Goal: Task Accomplishment & Management: Manage account settings

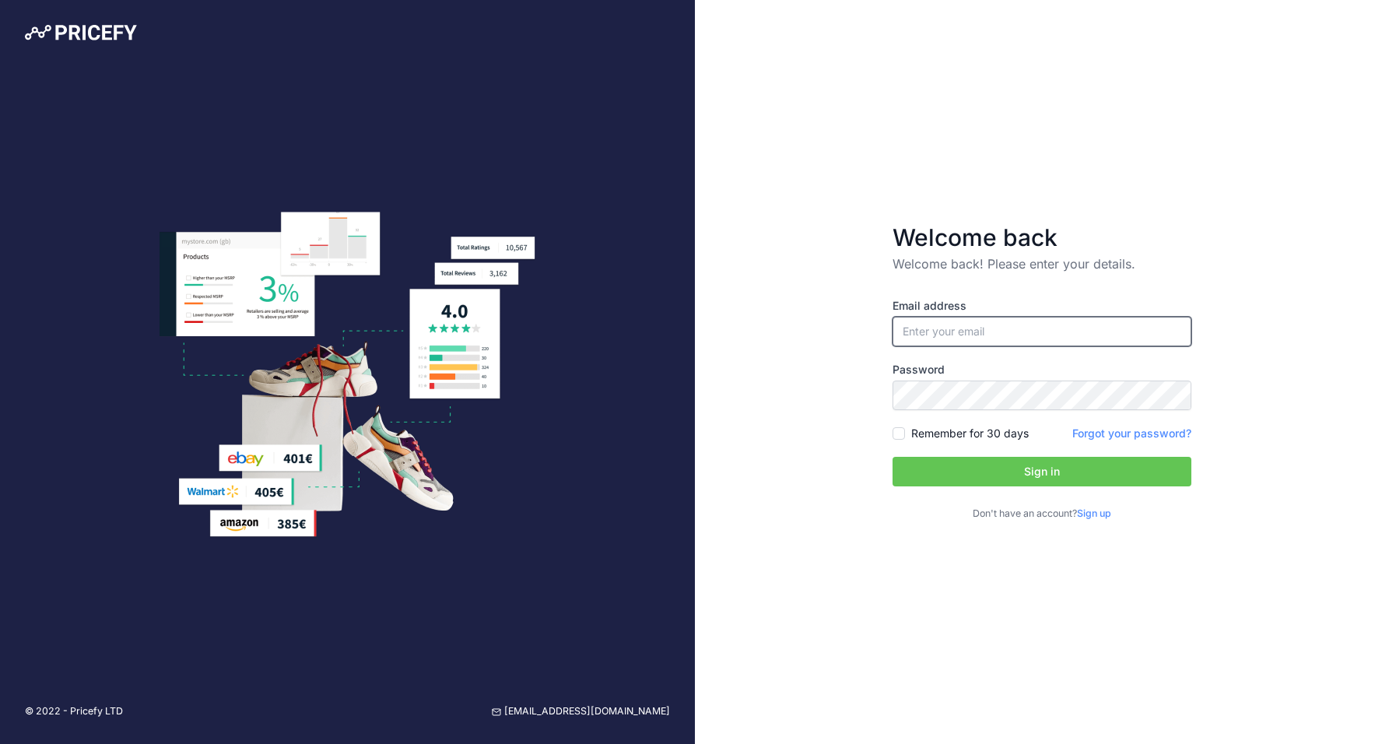
click at [974, 333] on input "email" at bounding box center [1041, 332] width 299 height 30
type input "[EMAIL_ADDRESS][DOMAIN_NAME]"
click at [1007, 478] on button "Sign in" at bounding box center [1041, 472] width 299 height 30
click at [943, 472] on button "Sign in" at bounding box center [1041, 472] width 299 height 30
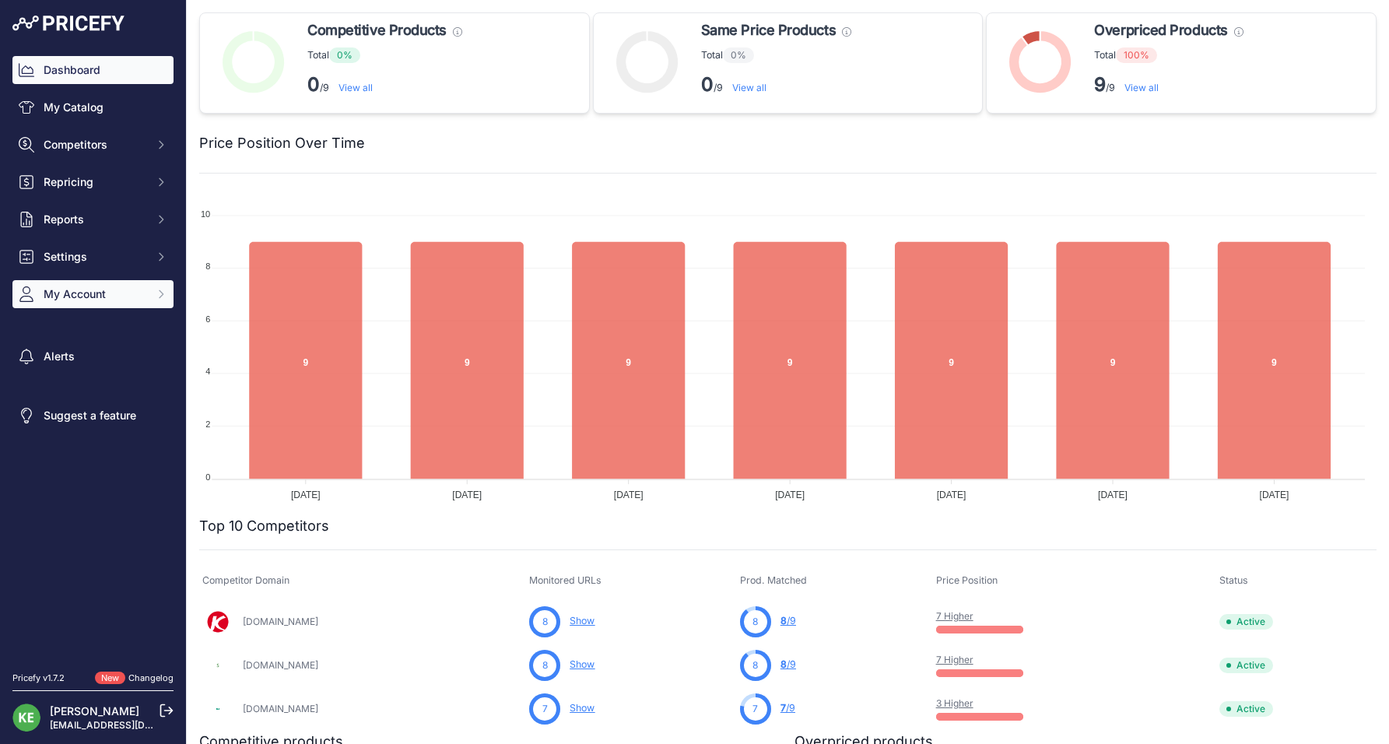
click at [86, 298] on span "My Account" at bounding box center [95, 294] width 102 height 16
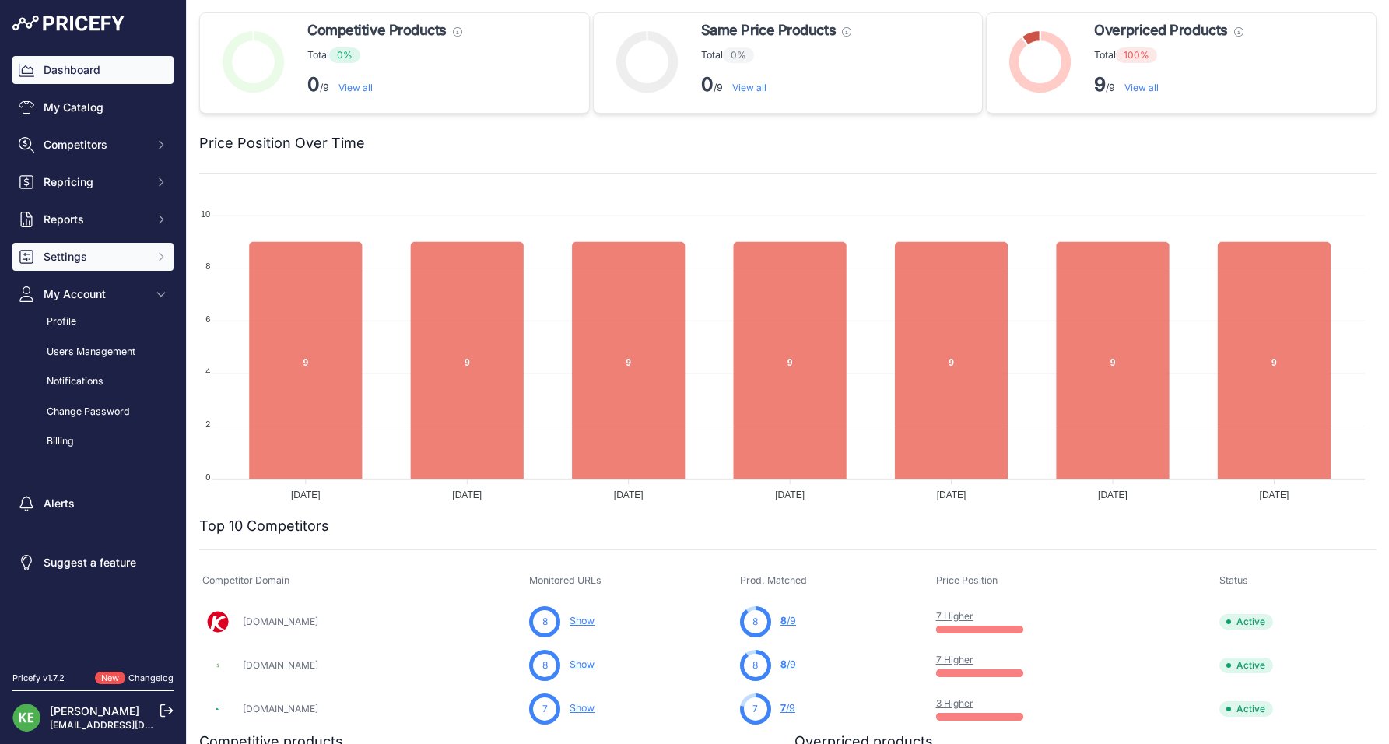
click at [116, 254] on span "Settings" at bounding box center [95, 257] width 102 height 16
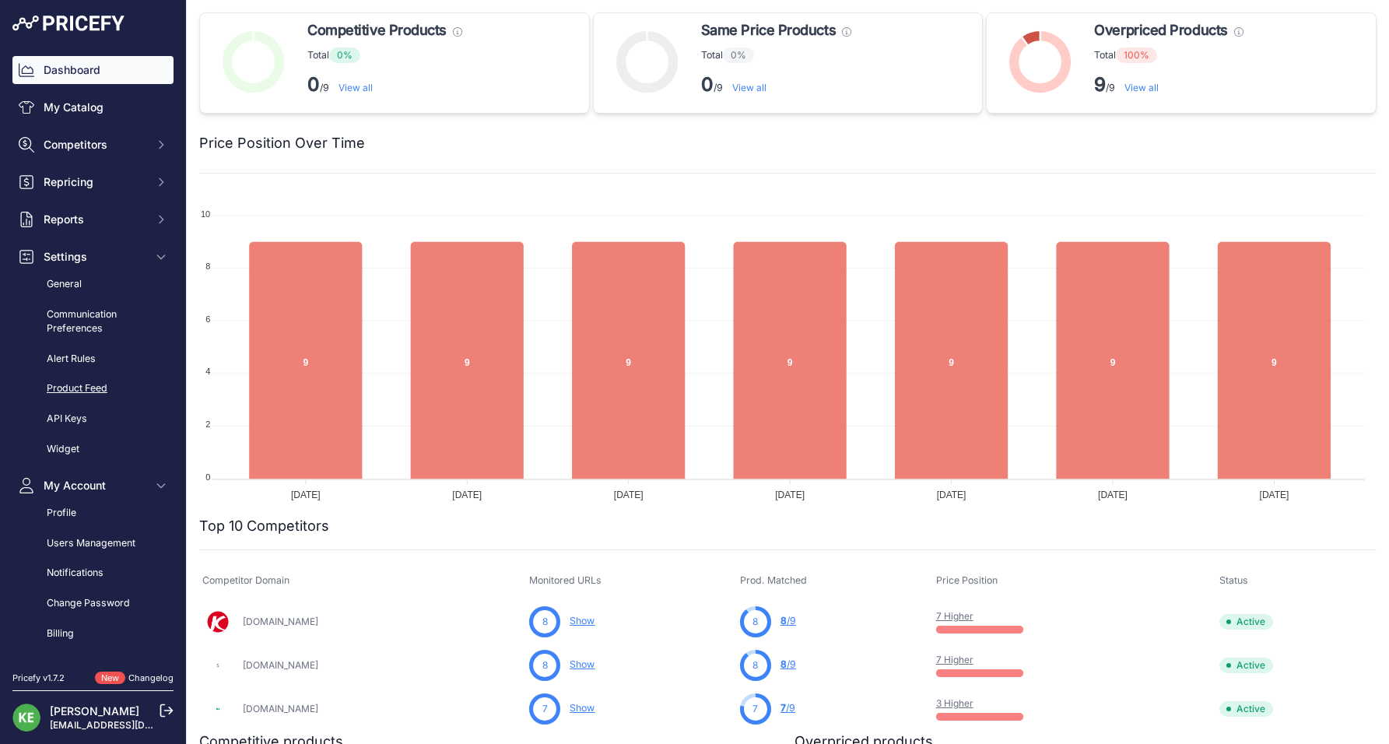
click at [99, 392] on link "Product Feed" at bounding box center [92, 388] width 161 height 27
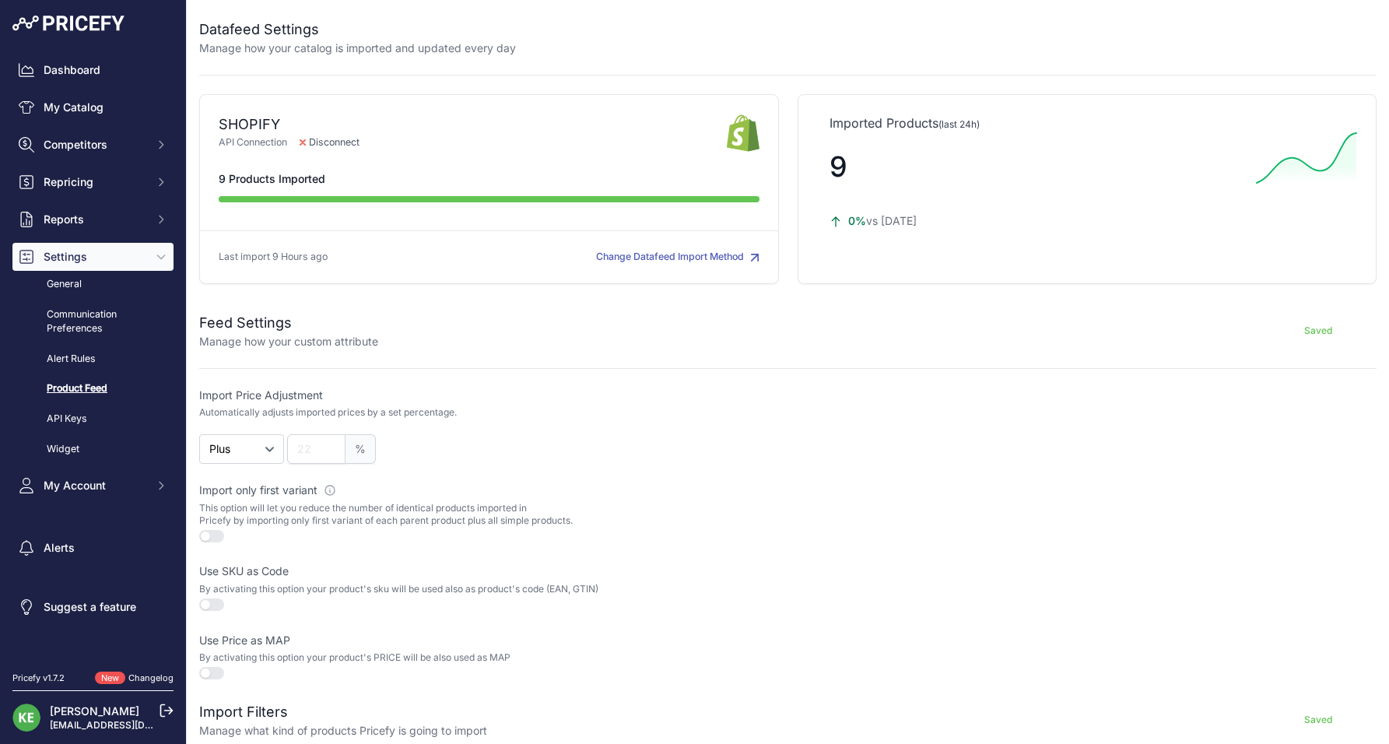
click at [668, 250] on button "Change Datafeed Import Method" at bounding box center [677, 257] width 163 height 15
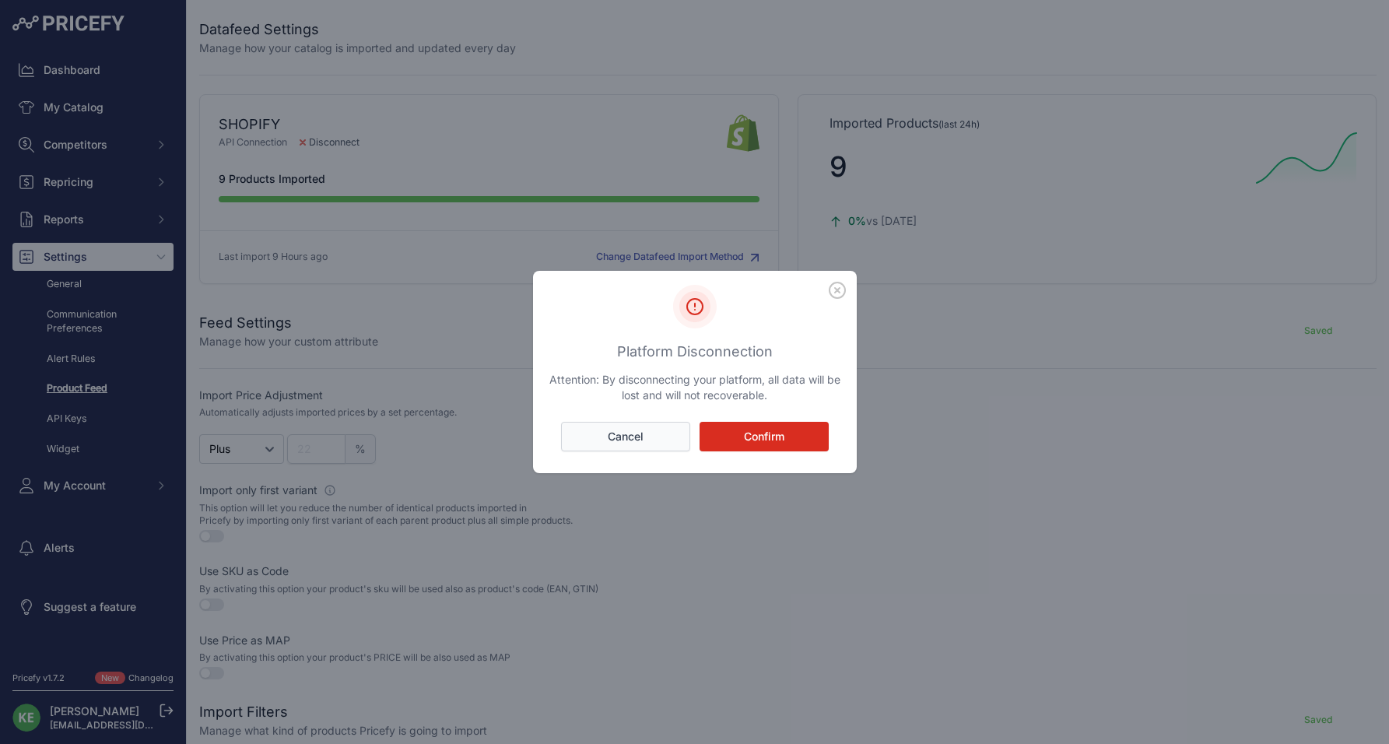
click at [674, 425] on button "Cancel" at bounding box center [625, 437] width 129 height 30
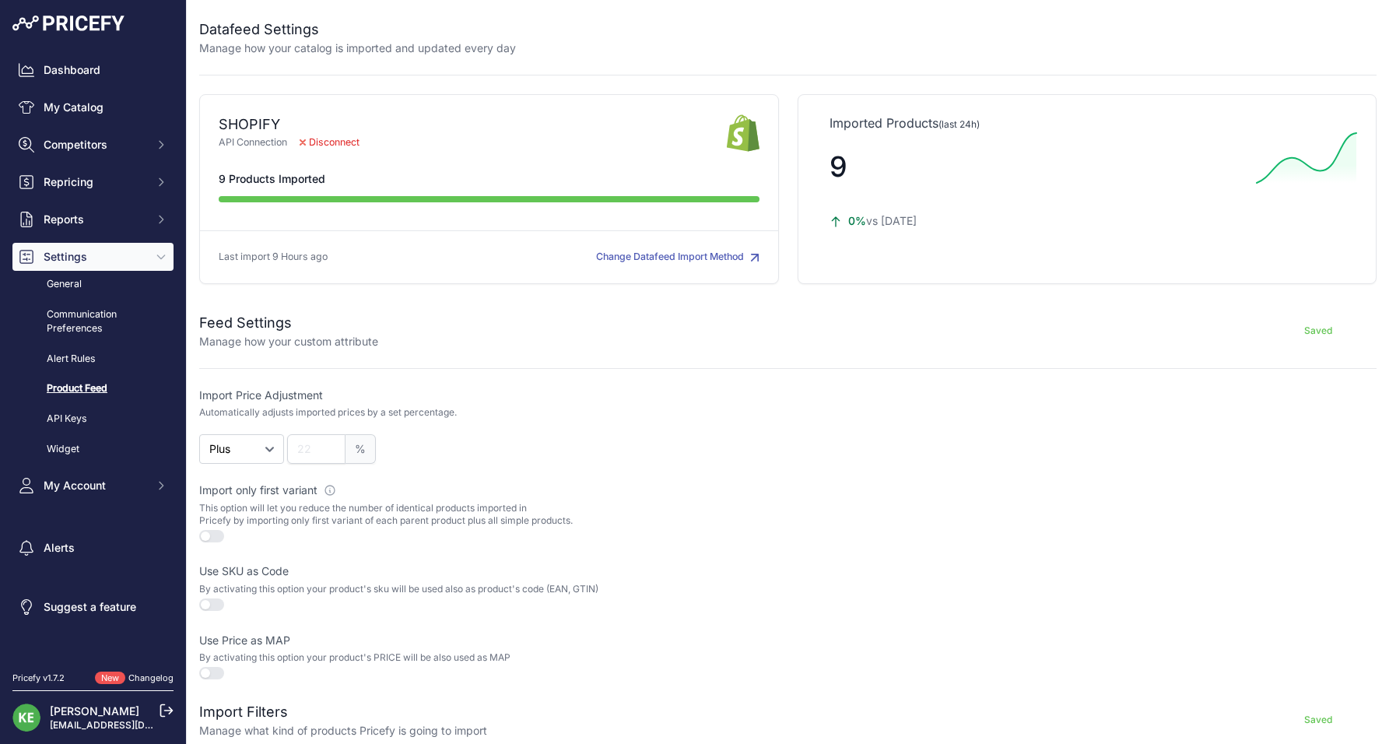
click at [317, 145] on span "Disconnect" at bounding box center [329, 142] width 85 height 15
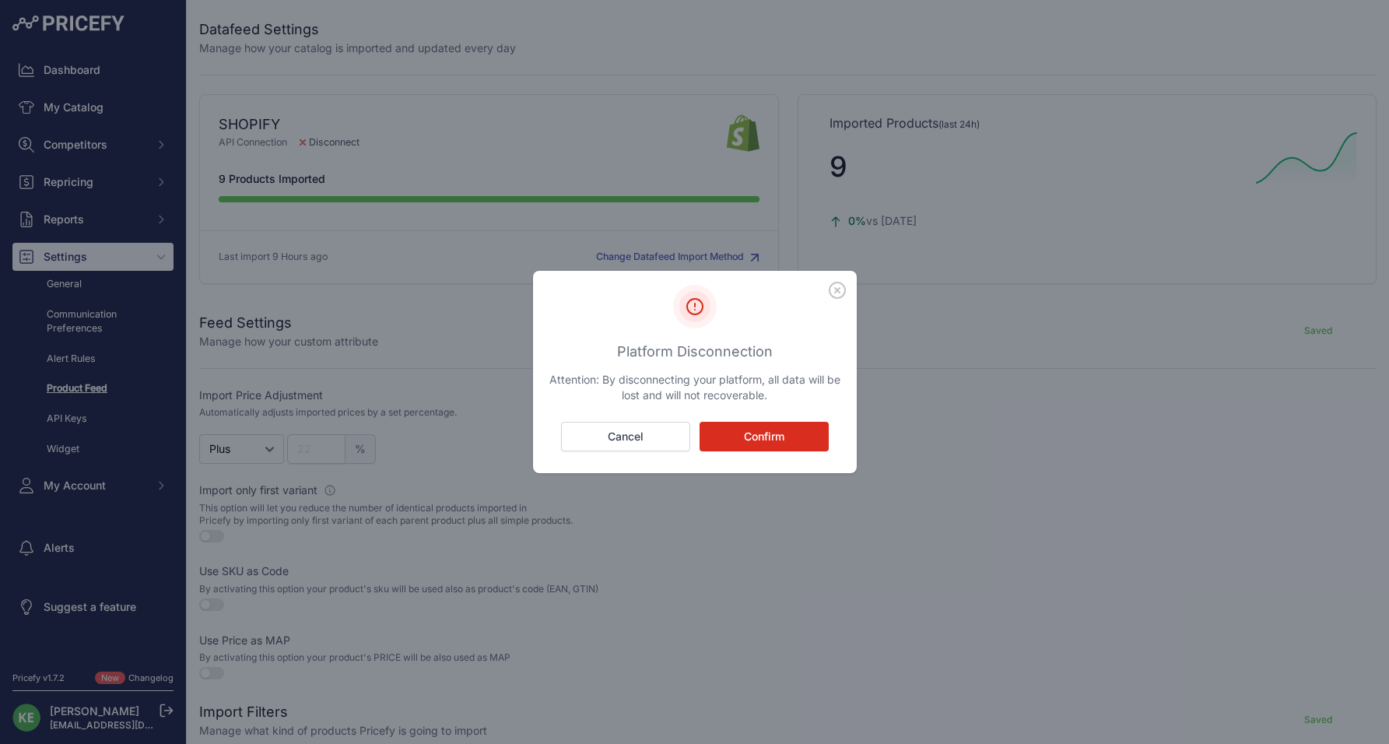
click at [760, 423] on button "Confirm" at bounding box center [764, 437] width 129 height 30
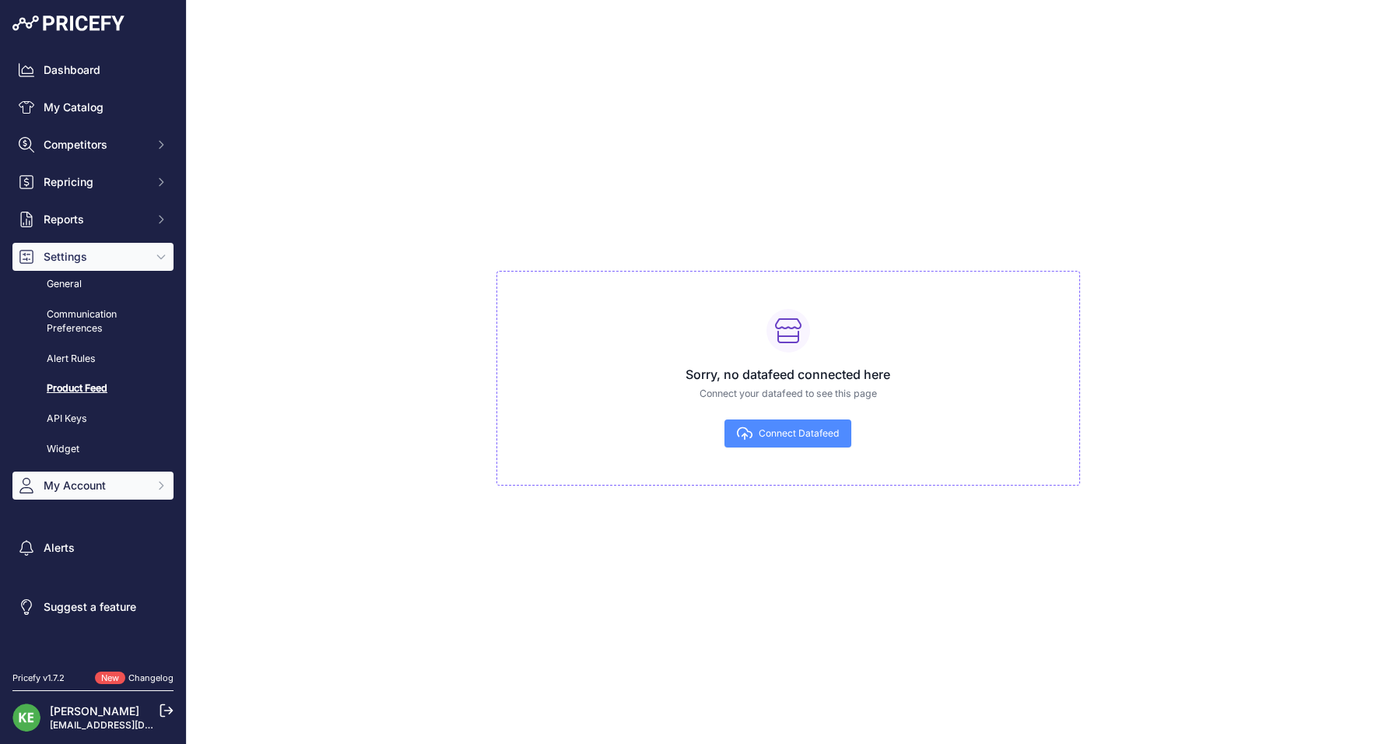
click at [86, 489] on span "My Account" at bounding box center [95, 486] width 102 height 16
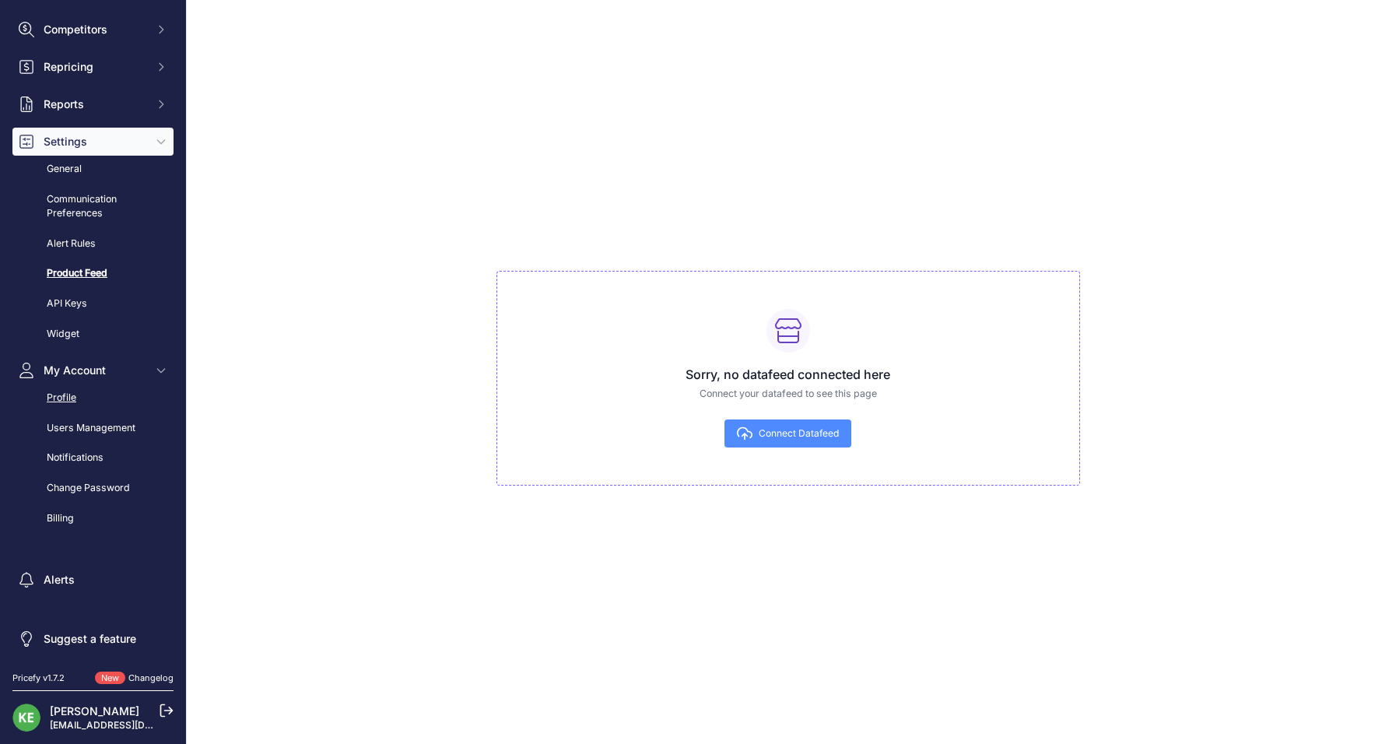
click at [72, 391] on link "Profile" at bounding box center [92, 397] width 161 height 27
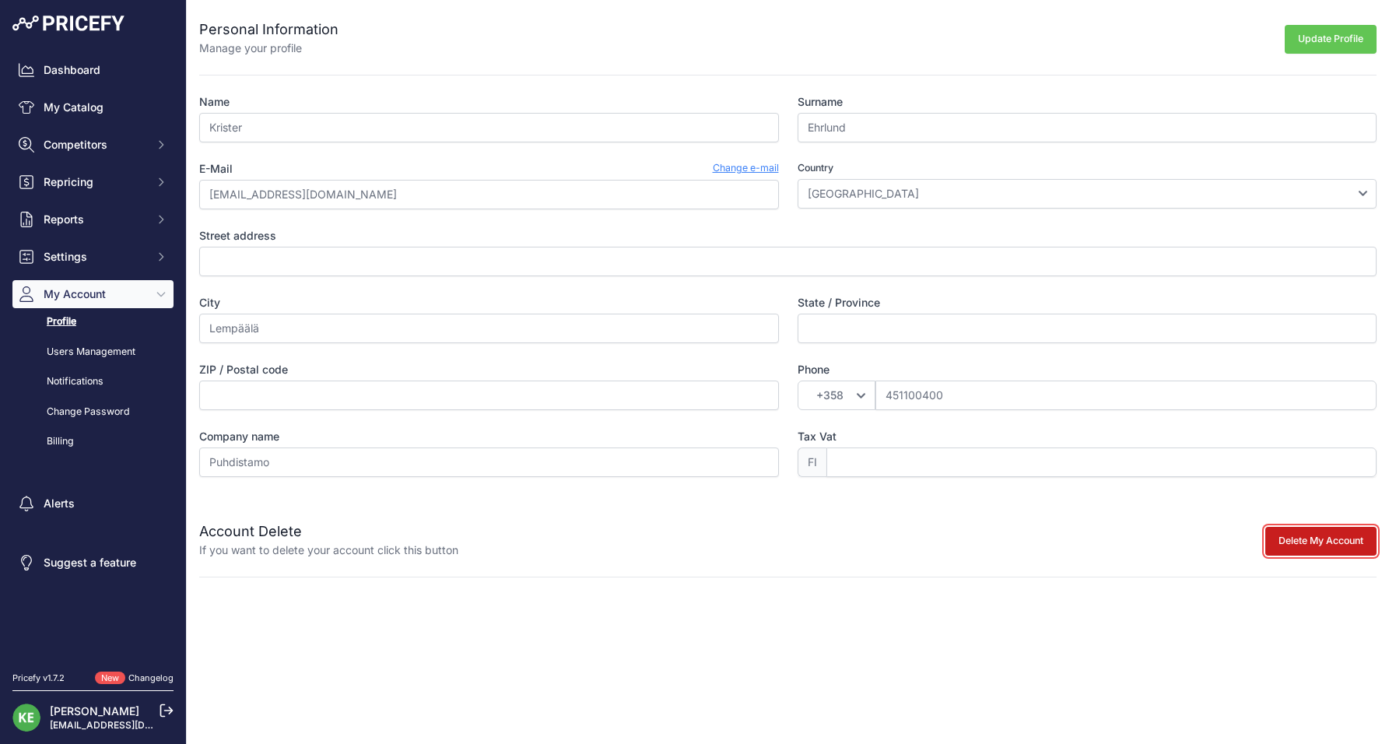
click at [1323, 538] on button "Delete My Account" at bounding box center [1320, 541] width 111 height 29
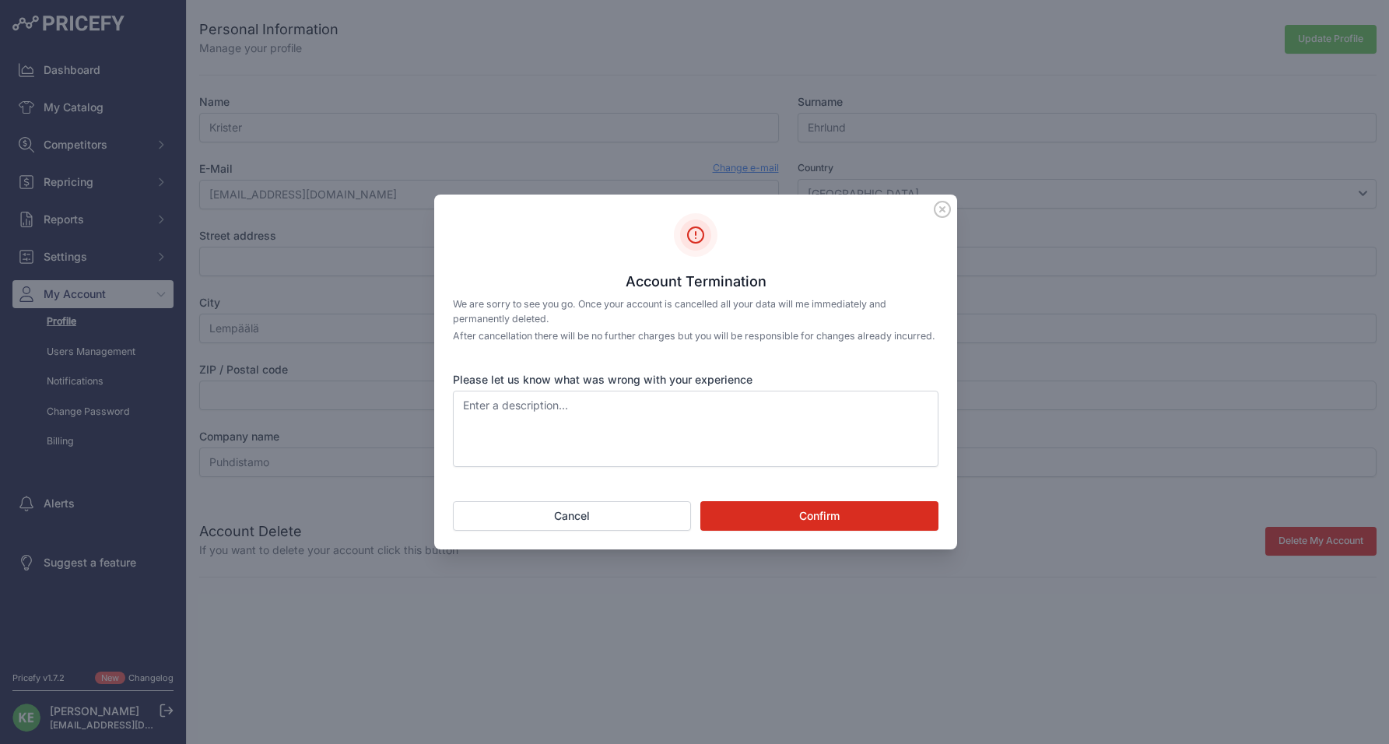
click at [850, 526] on button "Confirm" at bounding box center [819, 516] width 238 height 30
click at [714, 465] on textarea "Please let us know what was wrong with your experience" at bounding box center [696, 429] width 486 height 76
type textarea "No longer needed"
click at [800, 524] on button "Confirm" at bounding box center [819, 516] width 238 height 30
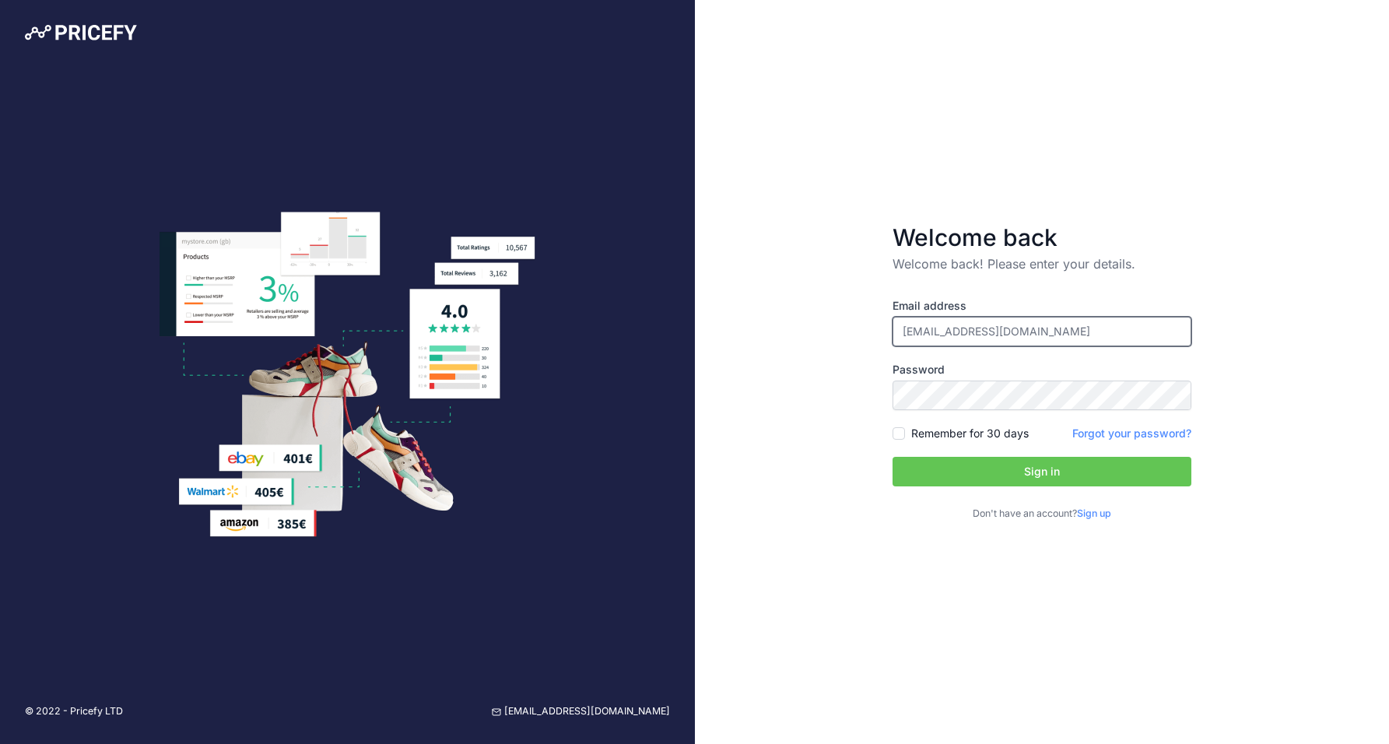
click at [963, 329] on input "[EMAIL_ADDRESS][DOMAIN_NAME]" at bounding box center [1041, 332] width 299 height 30
type input "[EMAIL_ADDRESS][DOMAIN_NAME]"
click at [1024, 454] on div "Email address [EMAIL_ADDRESS][DOMAIN_NAME] Password Remember for 30 days Sign up" at bounding box center [1041, 409] width 299 height 223
click at [1024, 471] on button "Sign in" at bounding box center [1041, 472] width 299 height 30
